Goal: Task Accomplishment & Management: Manage account settings

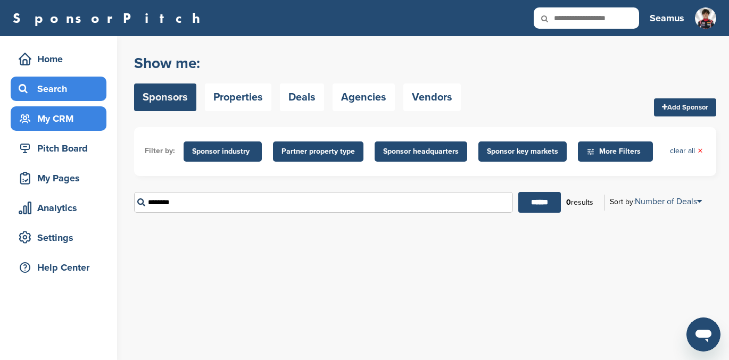
click at [59, 125] on div "My CRM" at bounding box center [61, 118] width 90 height 19
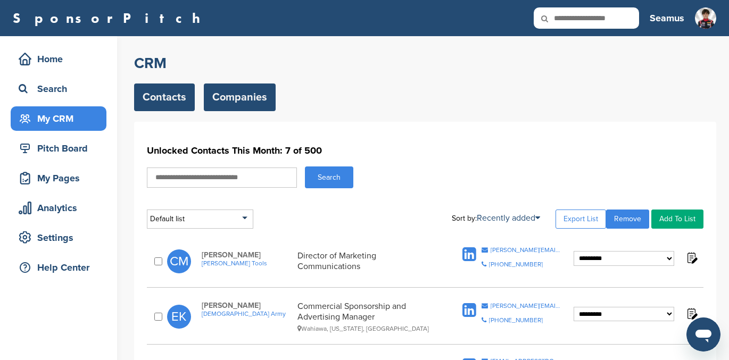
click at [237, 97] on link "Companies" at bounding box center [240, 98] width 72 height 28
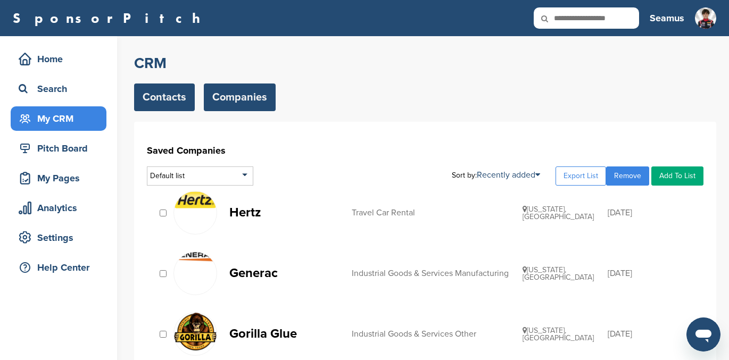
click at [163, 97] on link "Contacts" at bounding box center [164, 98] width 61 height 28
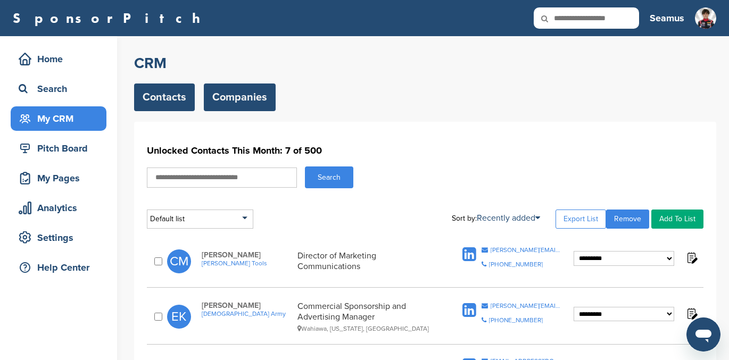
click at [244, 90] on link "Companies" at bounding box center [240, 98] width 72 height 28
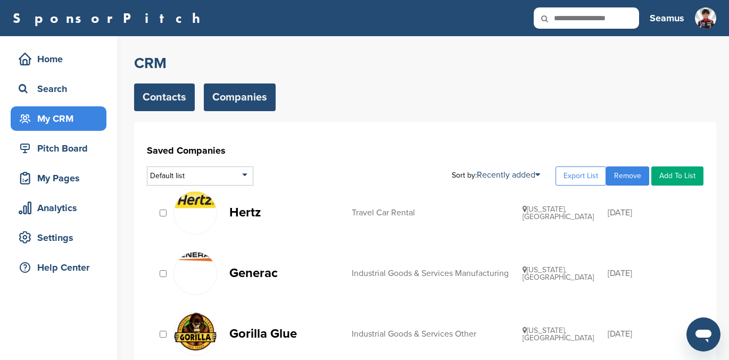
click at [162, 96] on link "Contacts" at bounding box center [164, 98] width 61 height 28
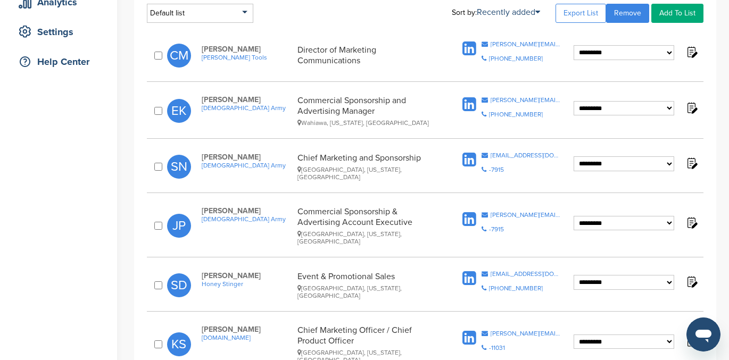
scroll to position [203, 0]
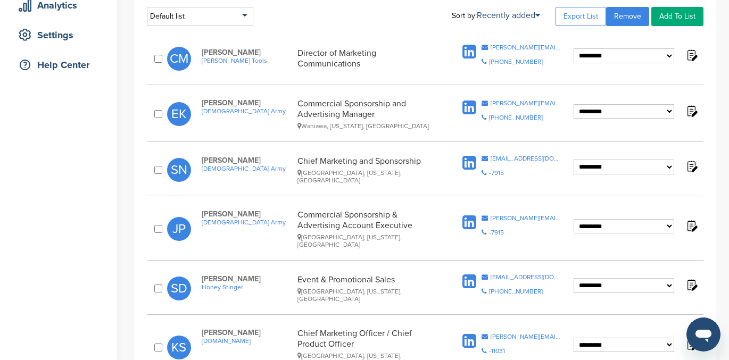
click at [670, 167] on select "**********" at bounding box center [624, 167] width 101 height 15
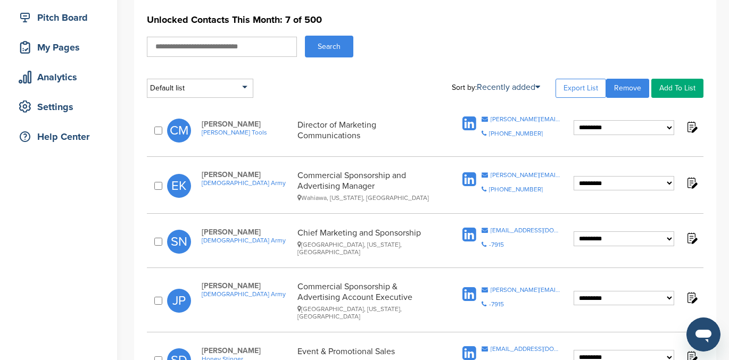
scroll to position [0, 0]
